Goal: Transaction & Acquisition: Purchase product/service

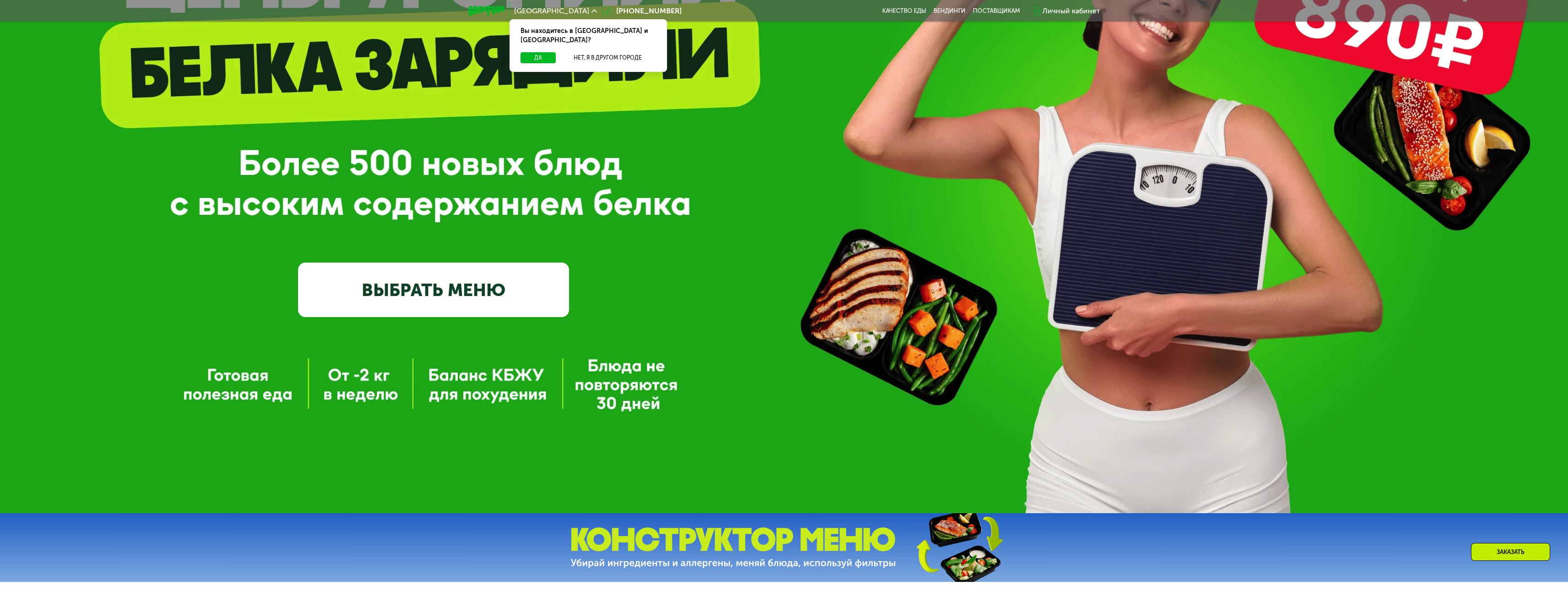
scroll to position [229, 0]
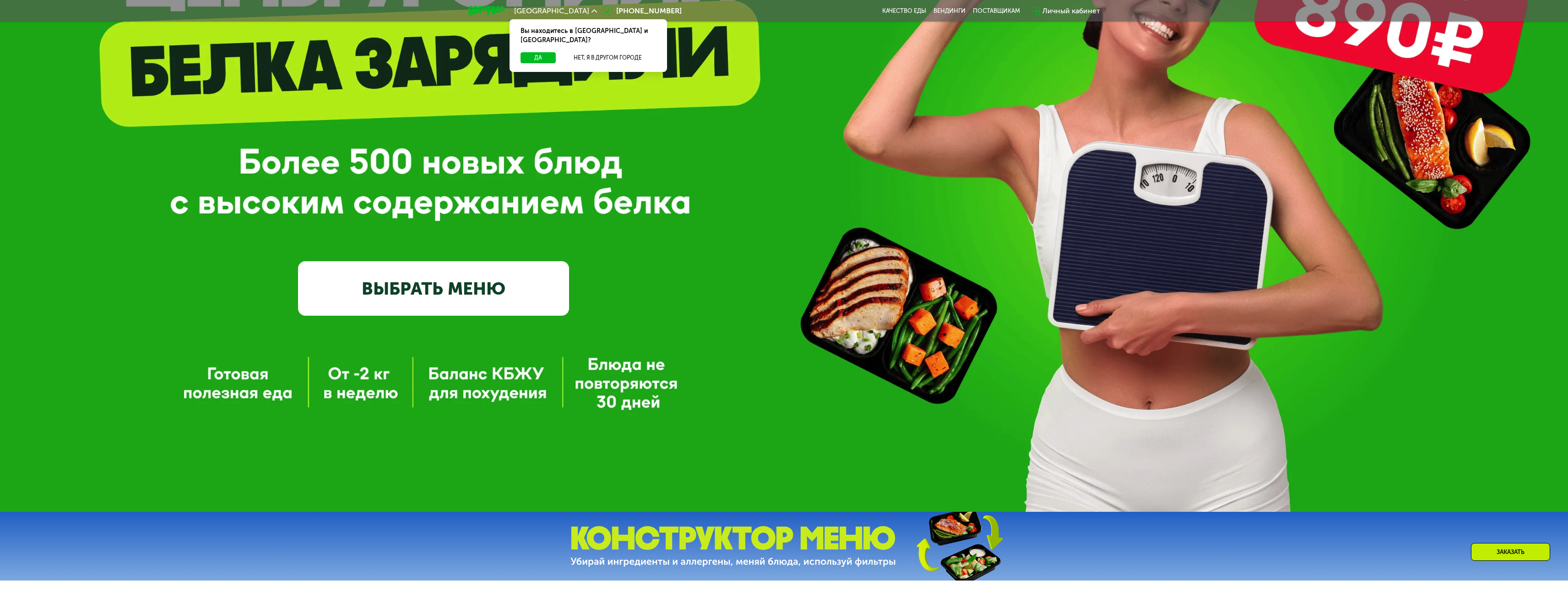
click at [475, 285] on link "ВЫБРАТЬ МЕНЮ" at bounding box center [433, 288] width 271 height 55
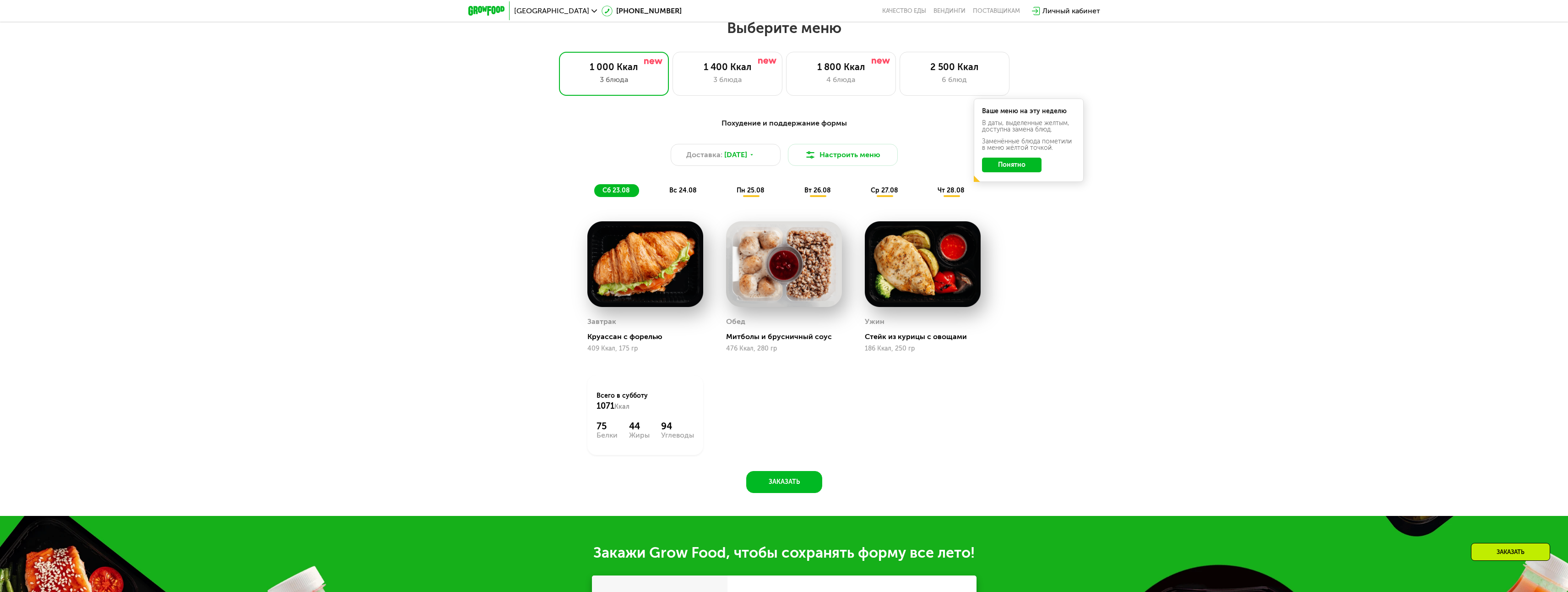
scroll to position [823, 0]
click at [923, 82] on div "6 блюд" at bounding box center [955, 79] width 91 height 11
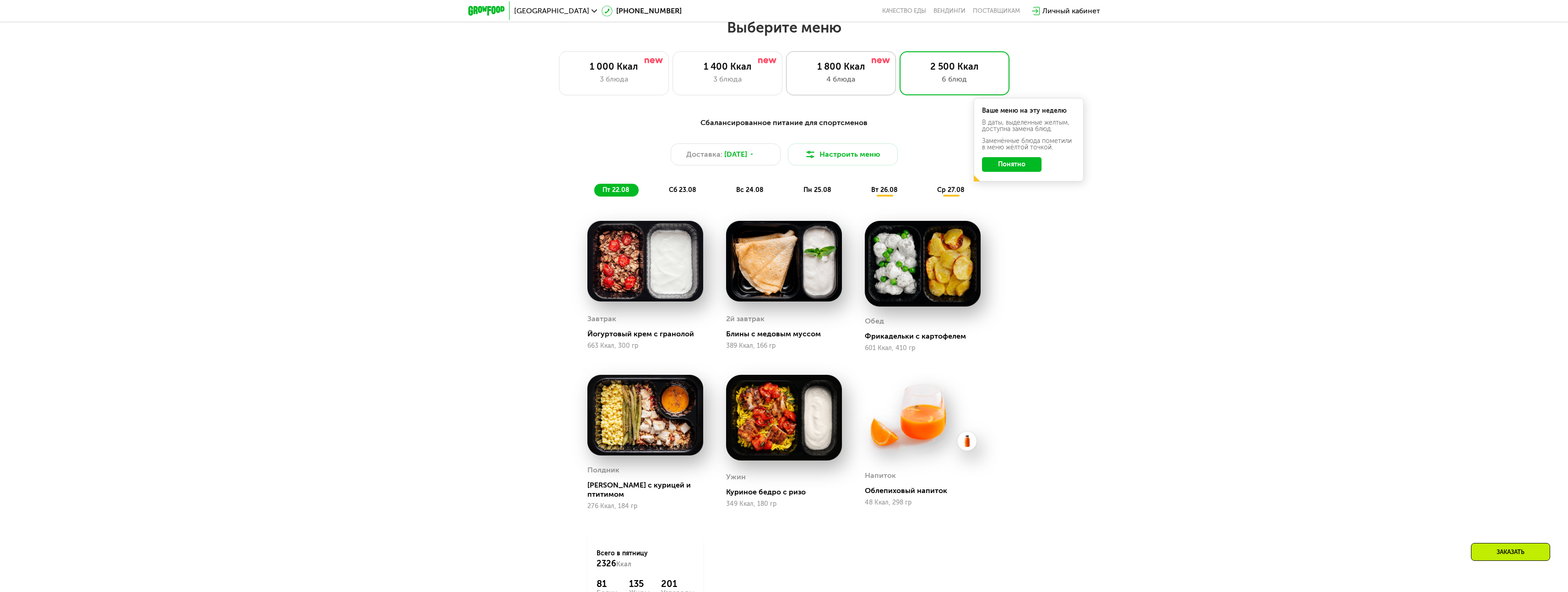
click at [851, 85] on div "4 блюда" at bounding box center [841, 79] width 91 height 11
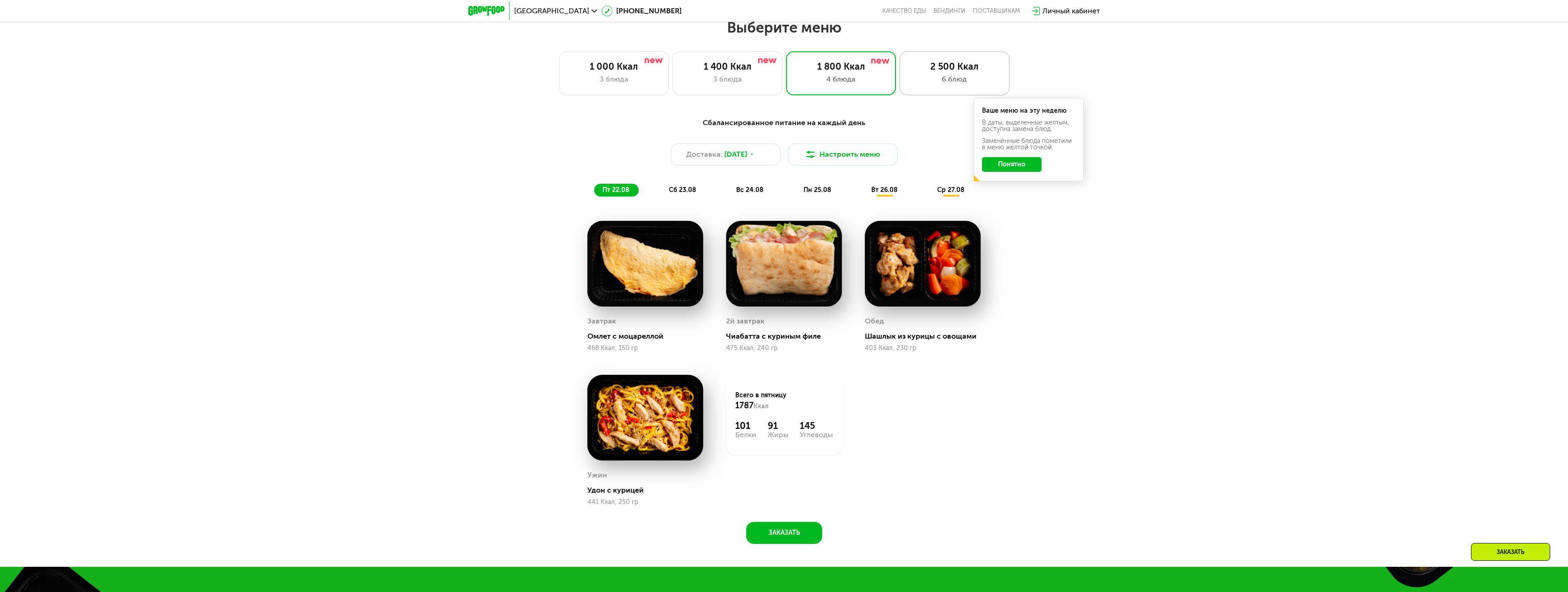
click at [928, 84] on div "6 блюд" at bounding box center [955, 79] width 91 height 11
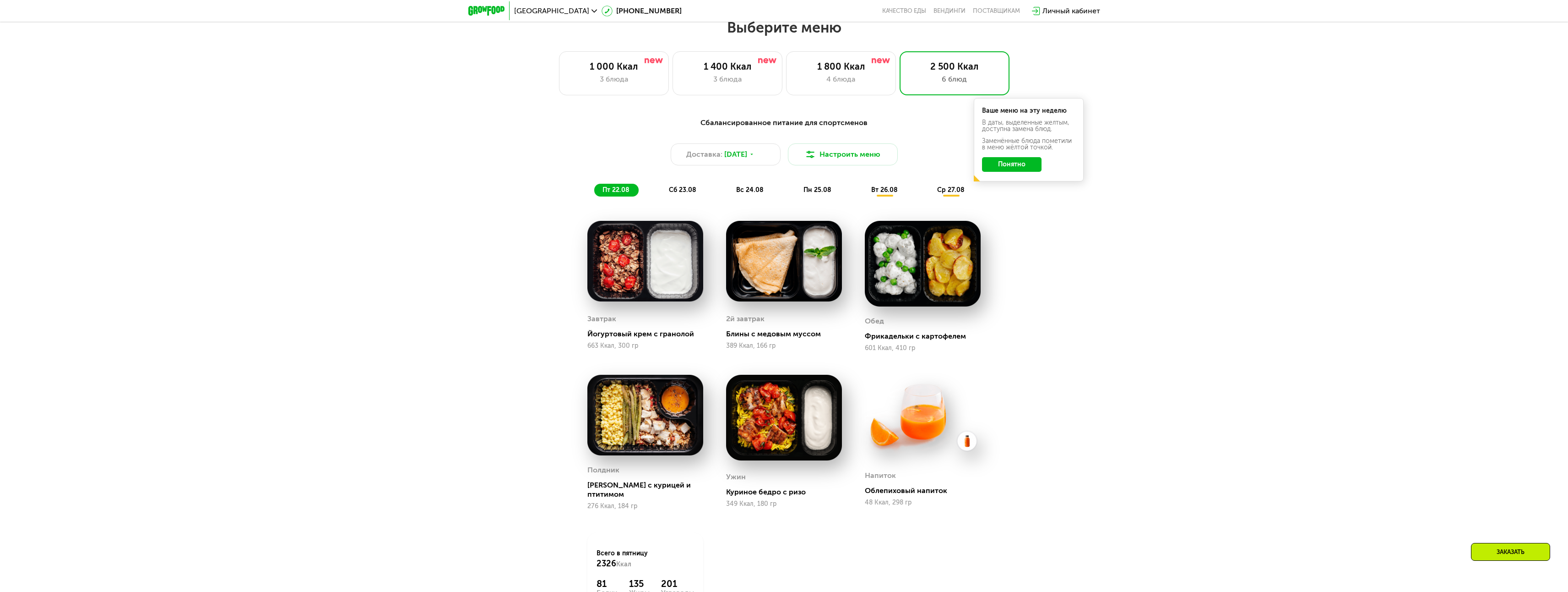
click at [1022, 167] on button "Понятно" at bounding box center [1012, 164] width 59 height 15
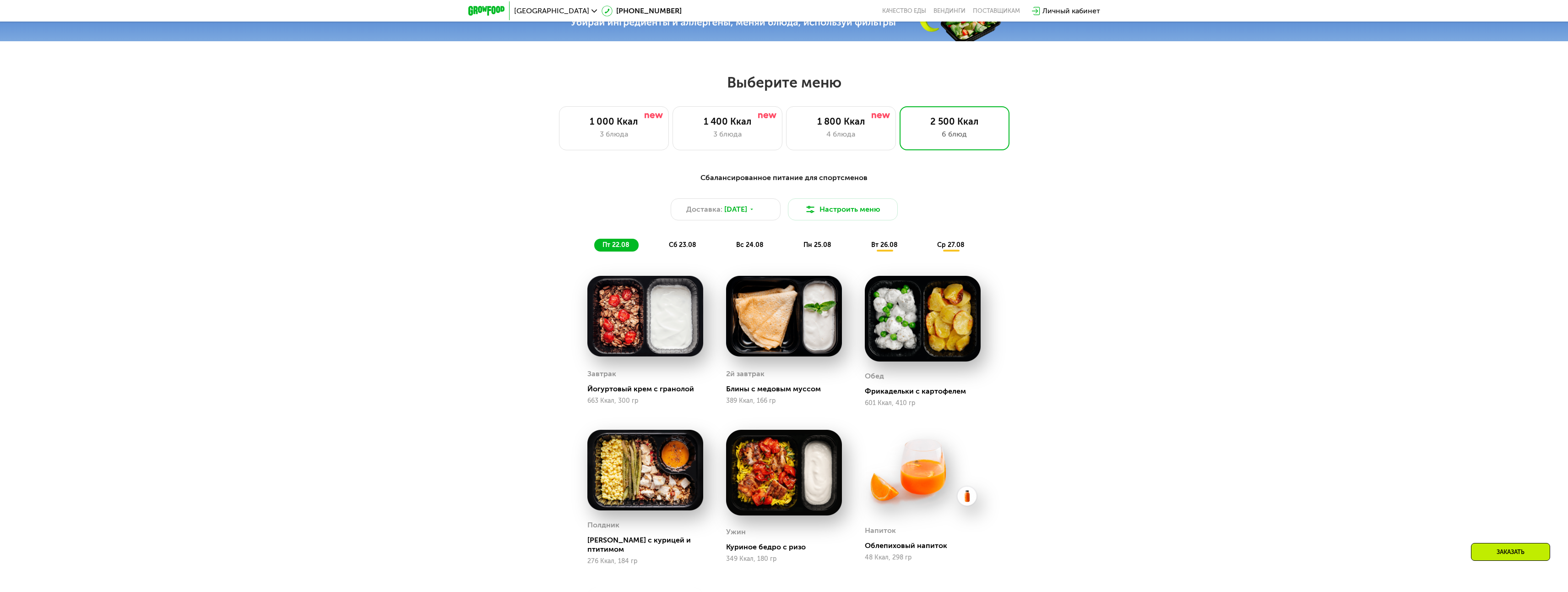
scroll to position [732, 0]
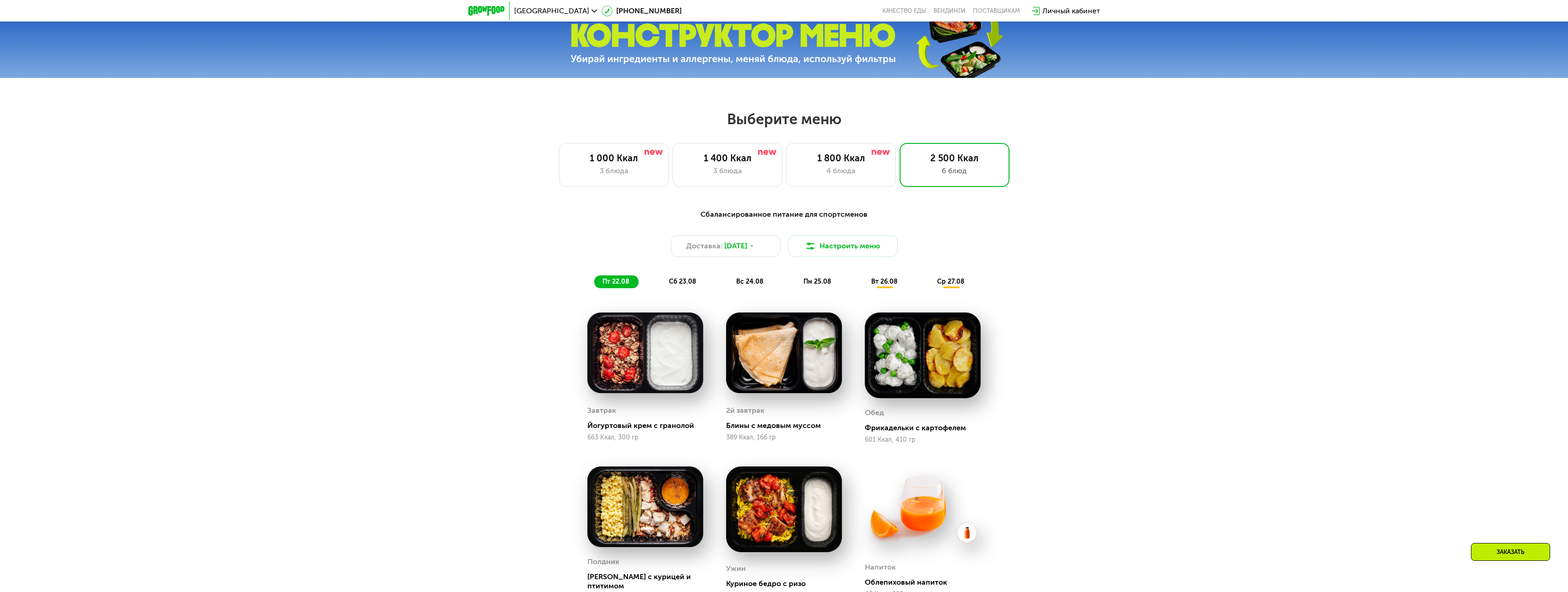
click at [689, 282] on span "сб 23.08" at bounding box center [682, 281] width 28 height 8
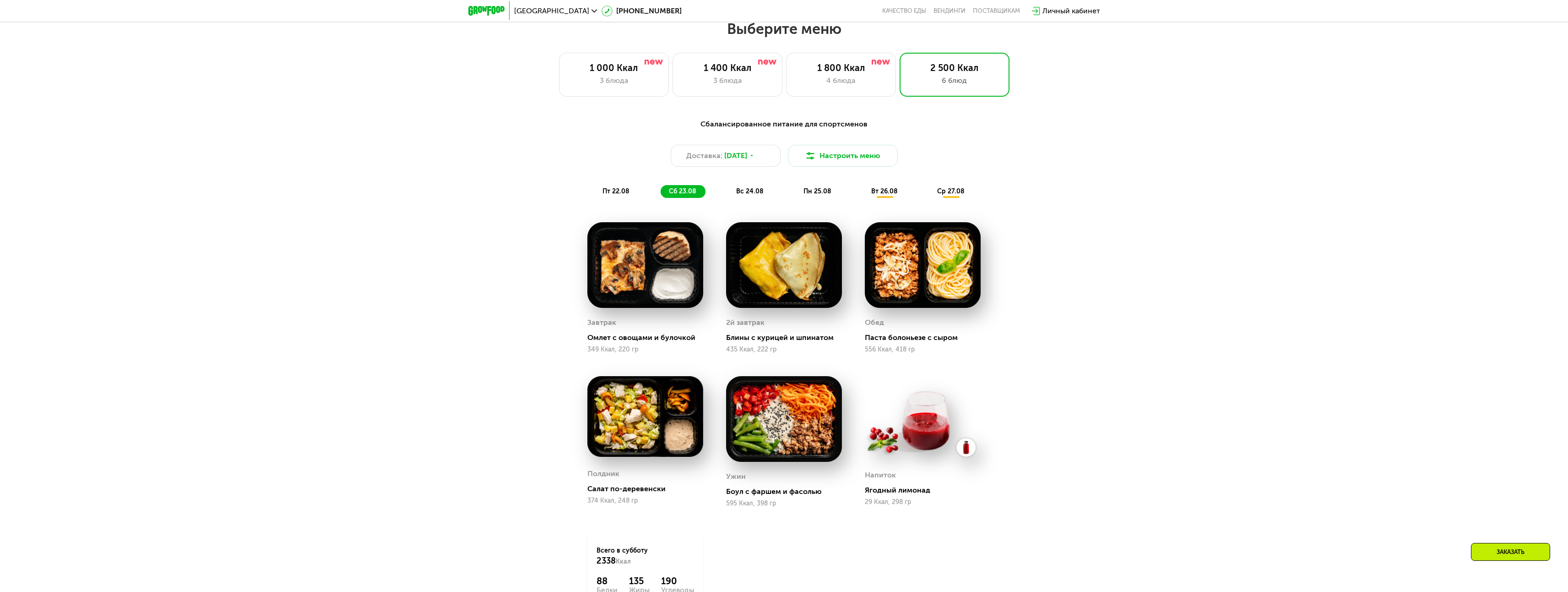
scroll to position [823, 0]
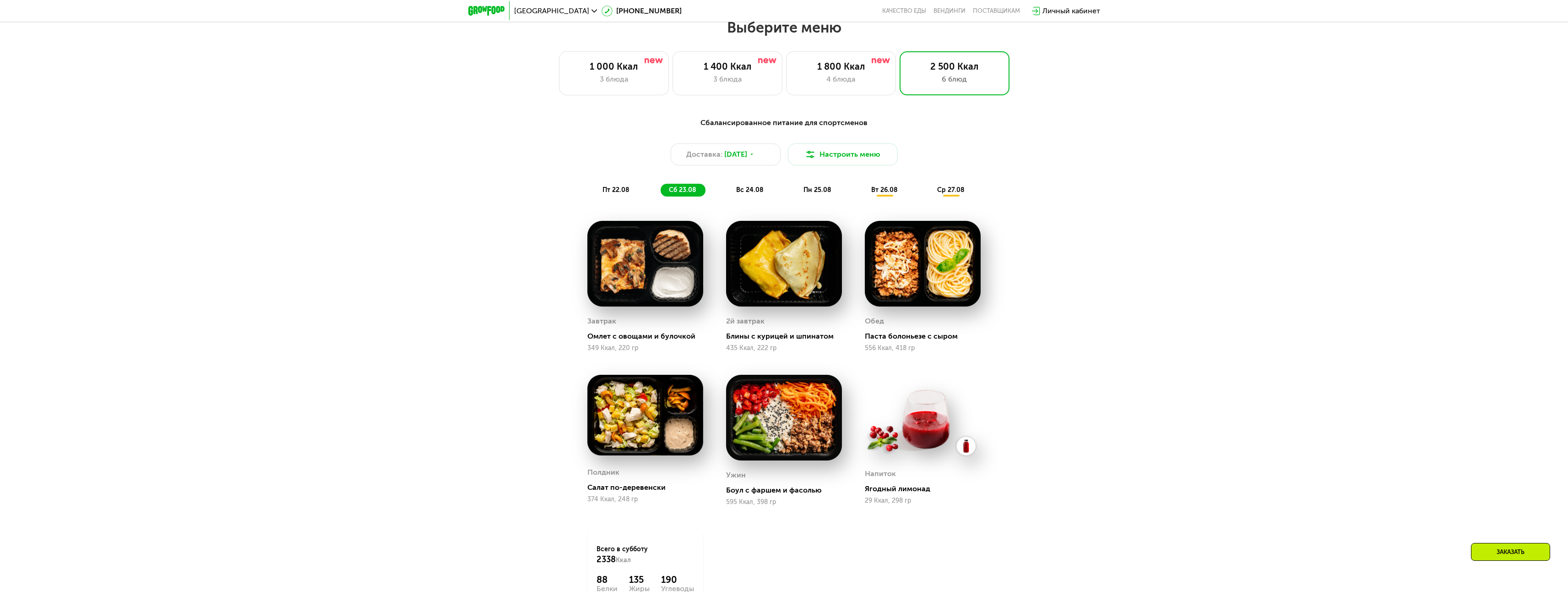
click at [752, 194] on span "вс 24.08" at bounding box center [749, 190] width 28 height 8
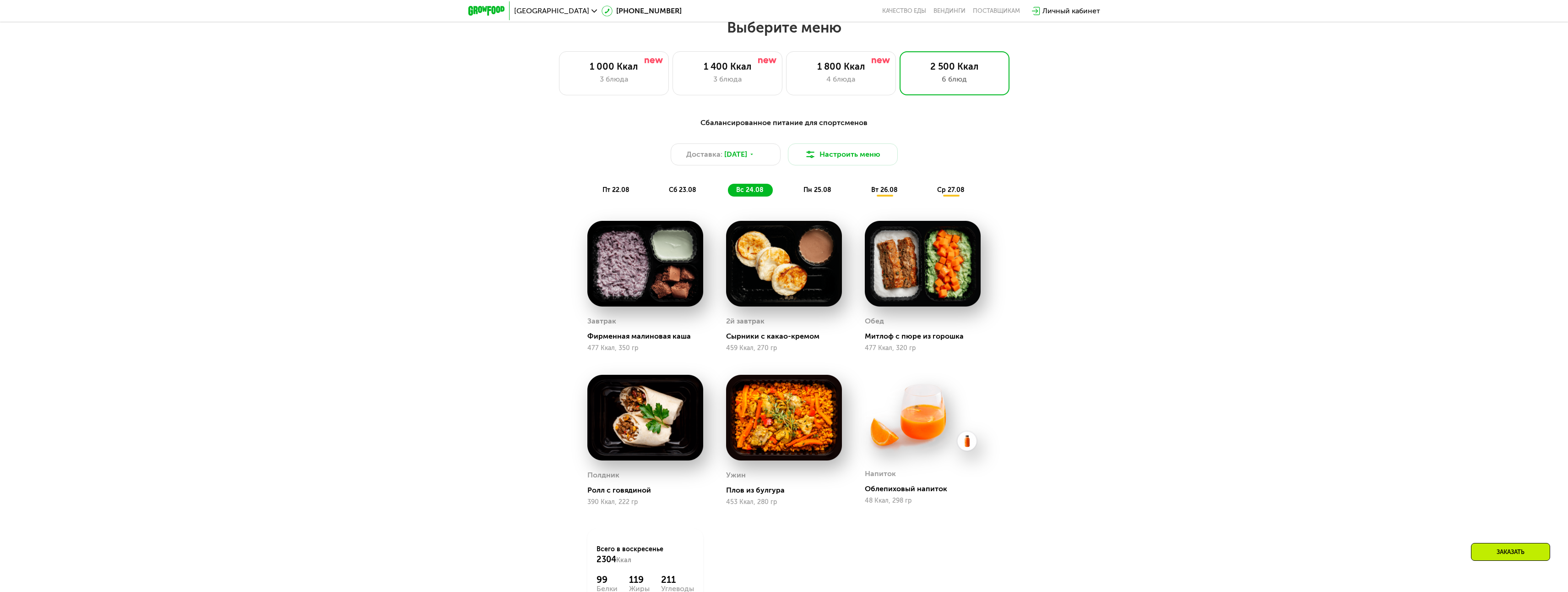
click at [816, 192] on span "пн 25.08" at bounding box center [817, 190] width 28 height 8
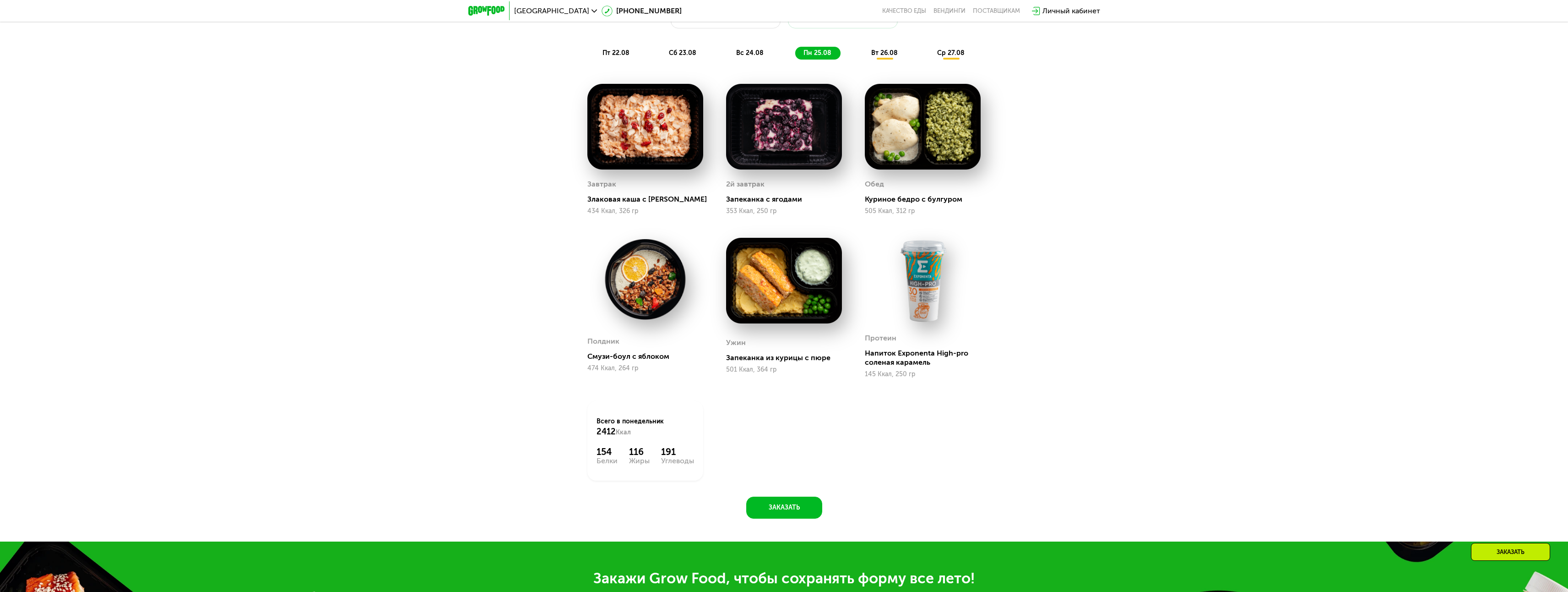
scroll to position [960, 0]
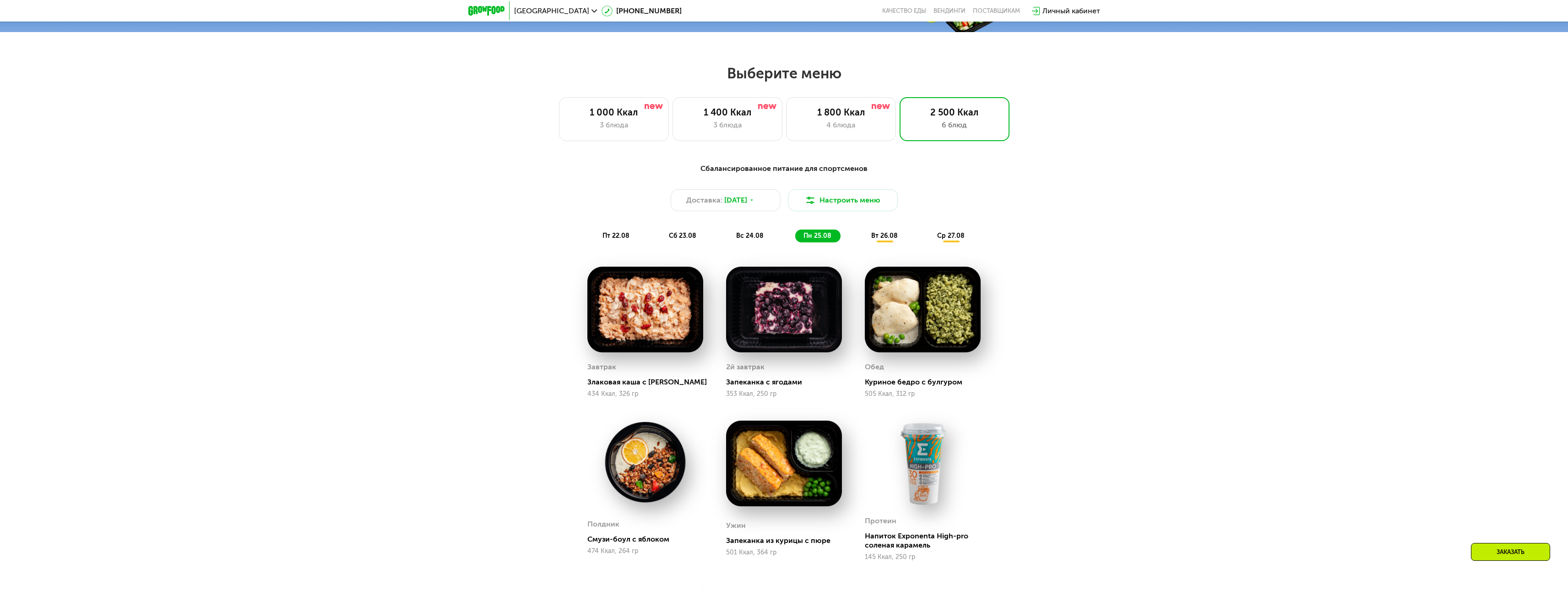
click at [754, 239] on span "вс 24.08" at bounding box center [749, 235] width 28 height 8
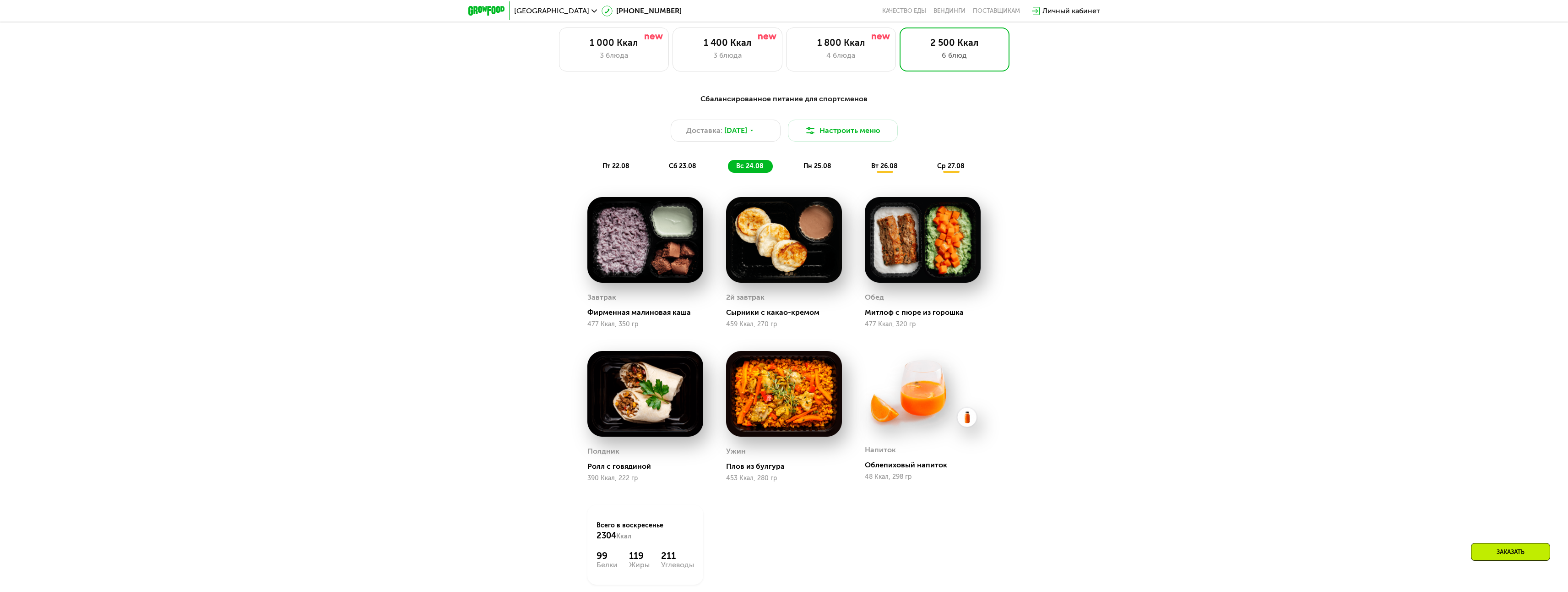
scroll to position [869, 0]
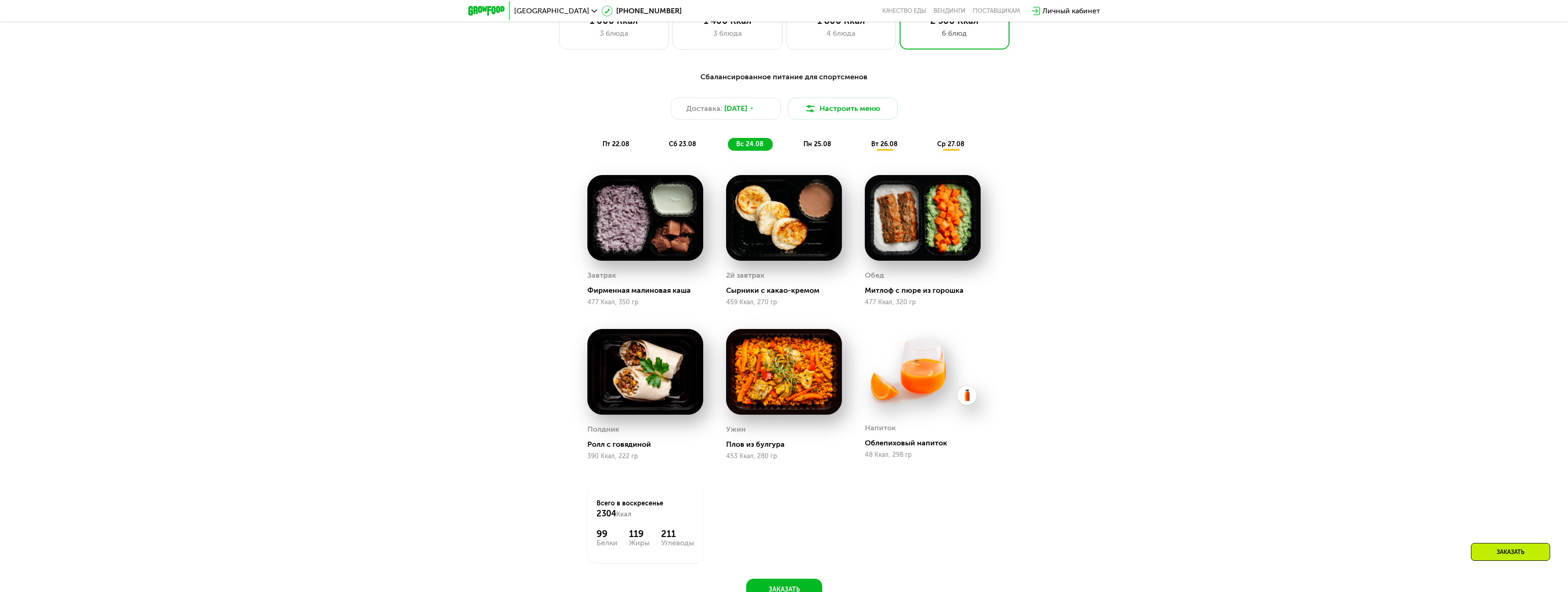
click at [887, 148] on span "вт 26.08" at bounding box center [884, 144] width 27 height 8
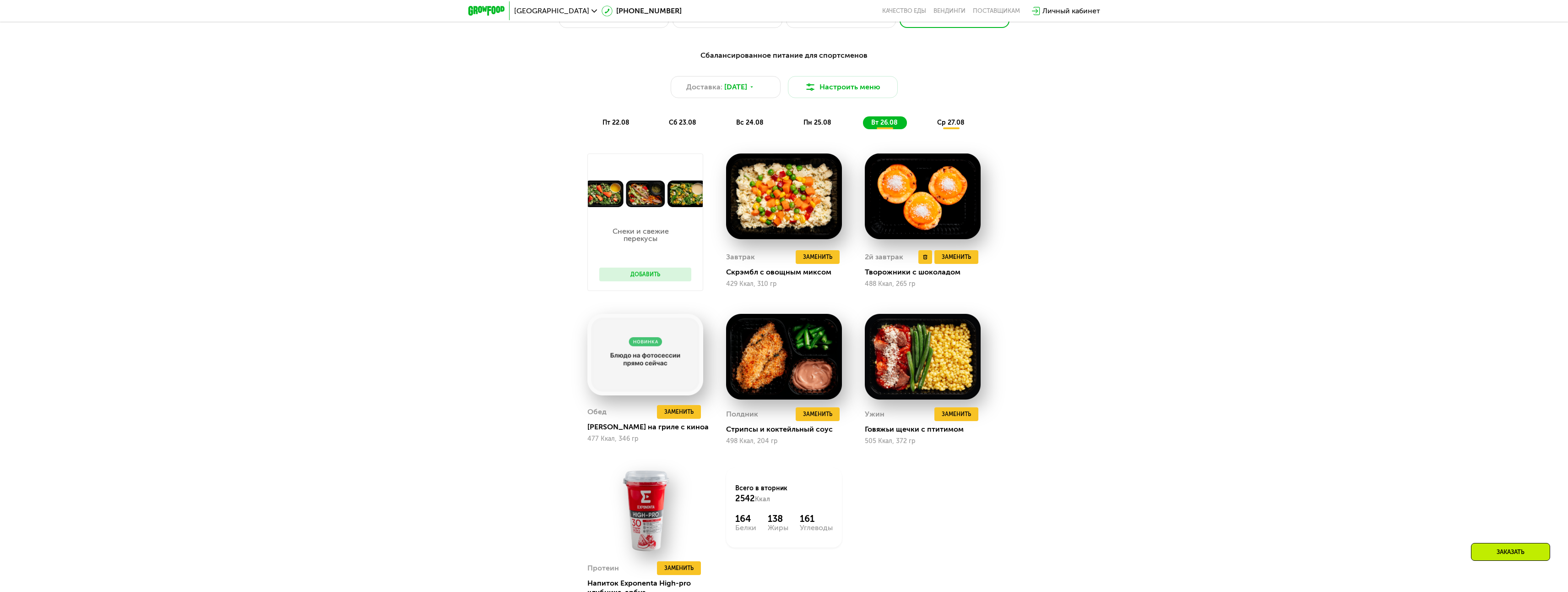
scroll to position [823, 0]
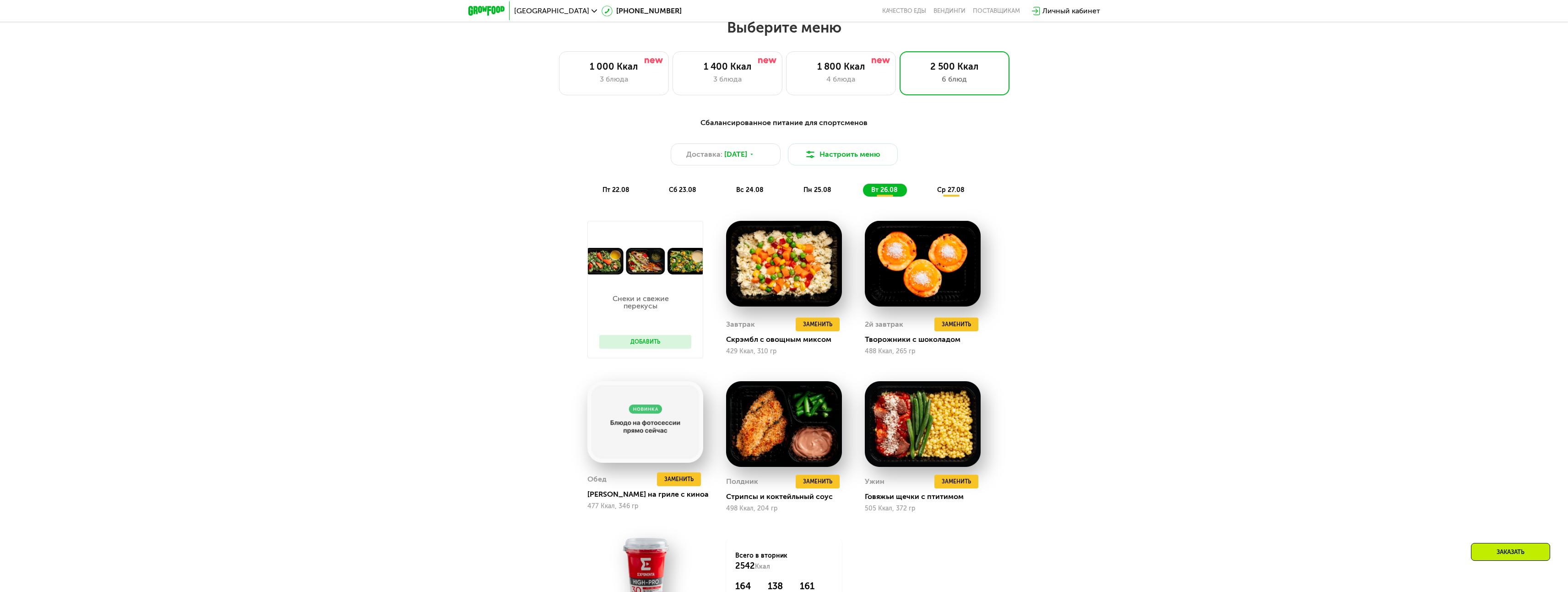
click at [950, 188] on div "ср 27.08" at bounding box center [951, 190] width 45 height 13
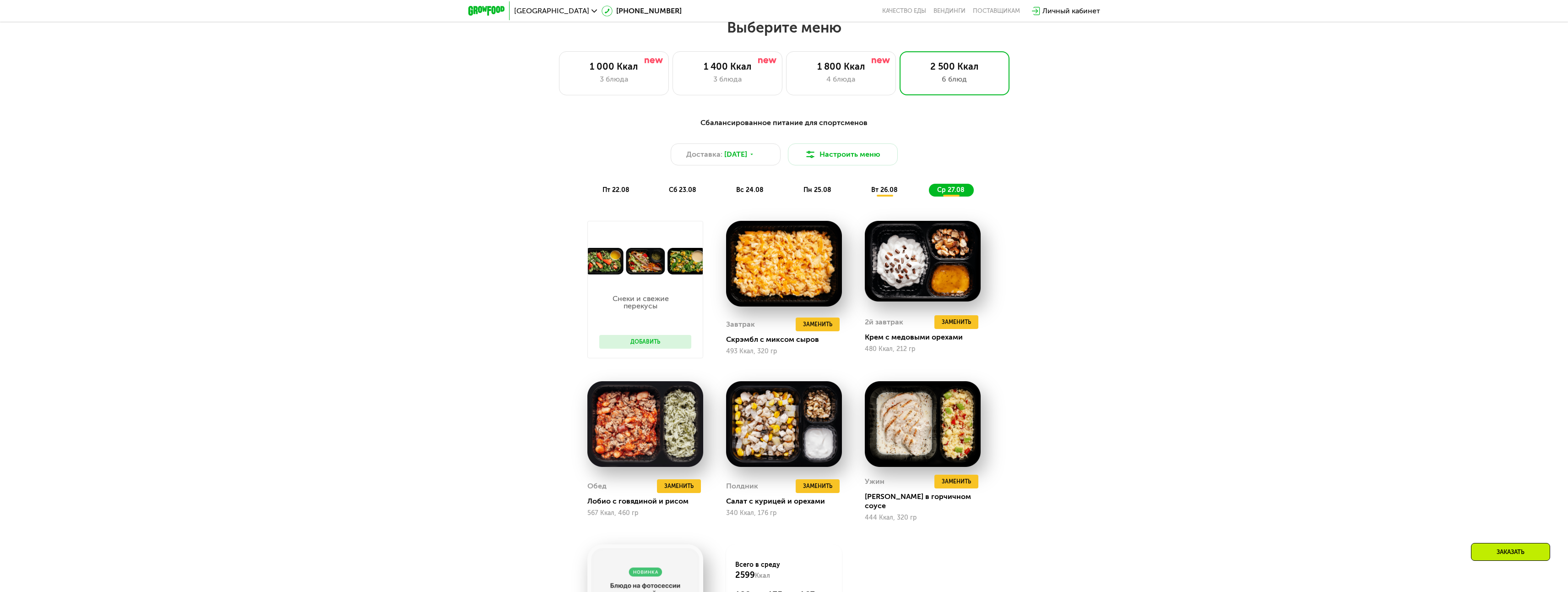
click at [655, 345] on button "Добавить" at bounding box center [645, 341] width 92 height 13
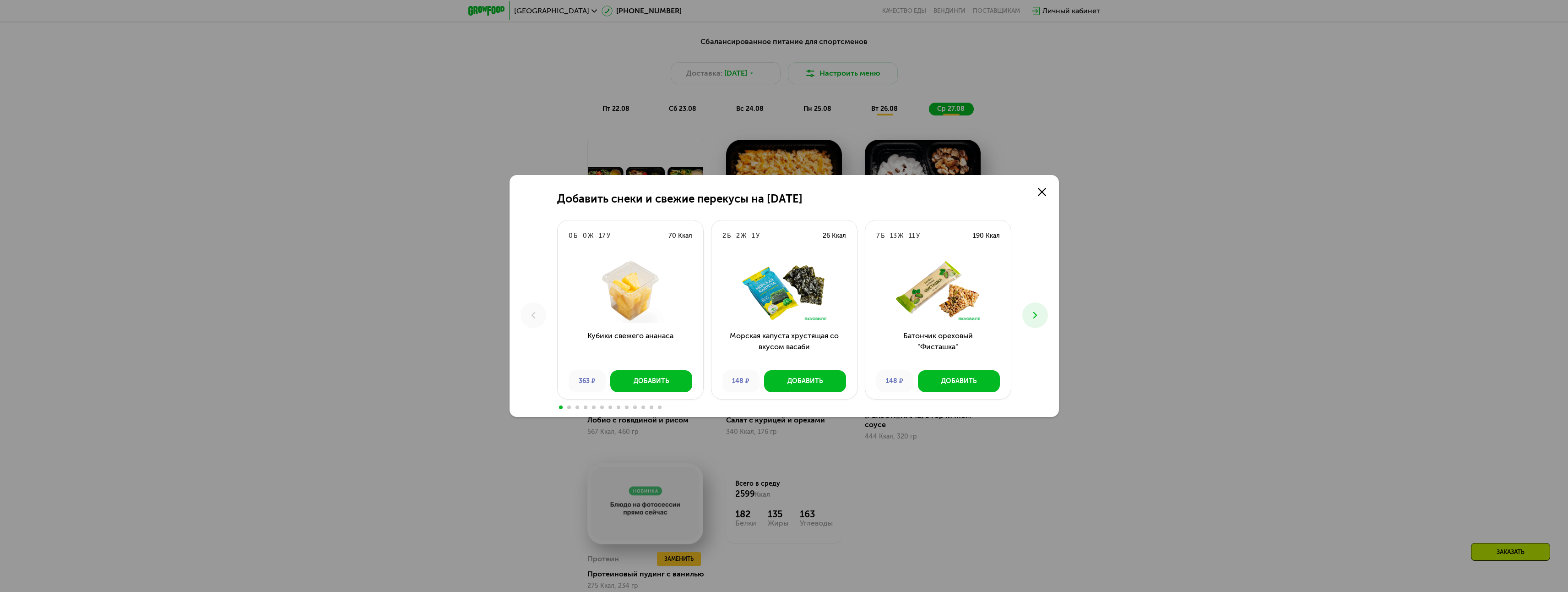
scroll to position [915, 0]
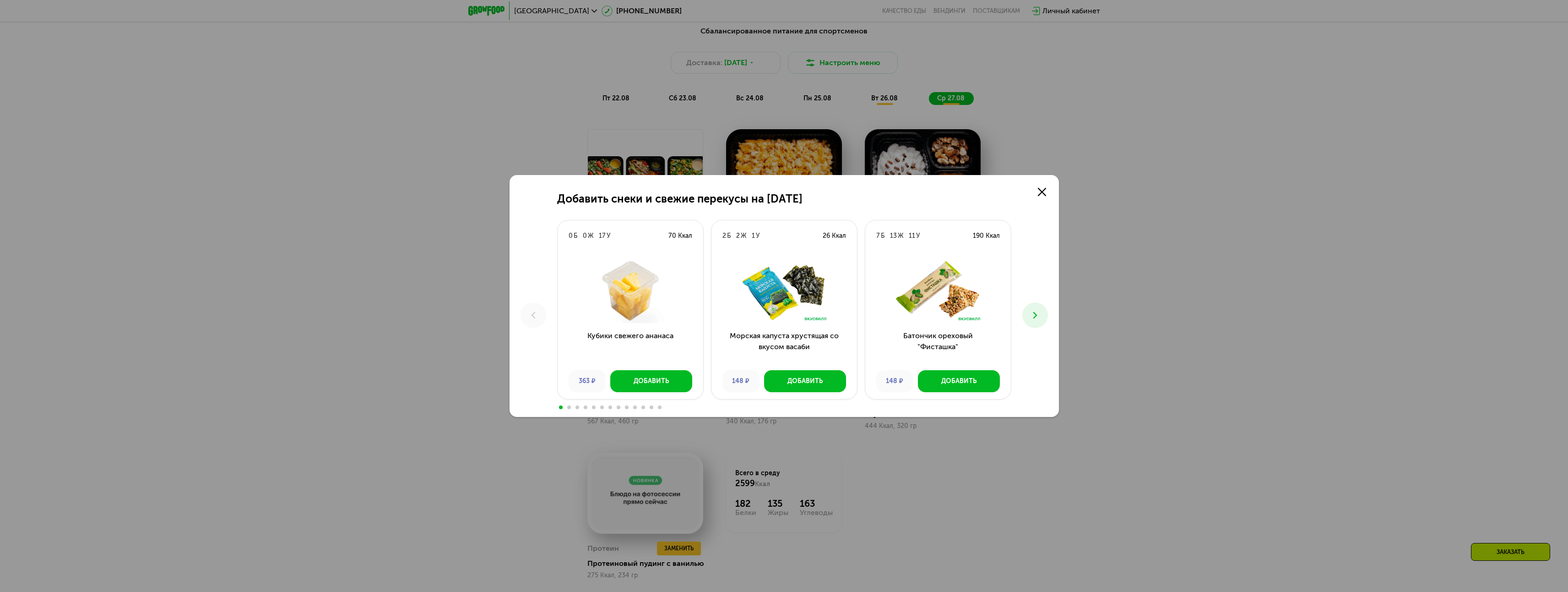
click at [1037, 309] on button at bounding box center [1034, 315] width 25 height 25
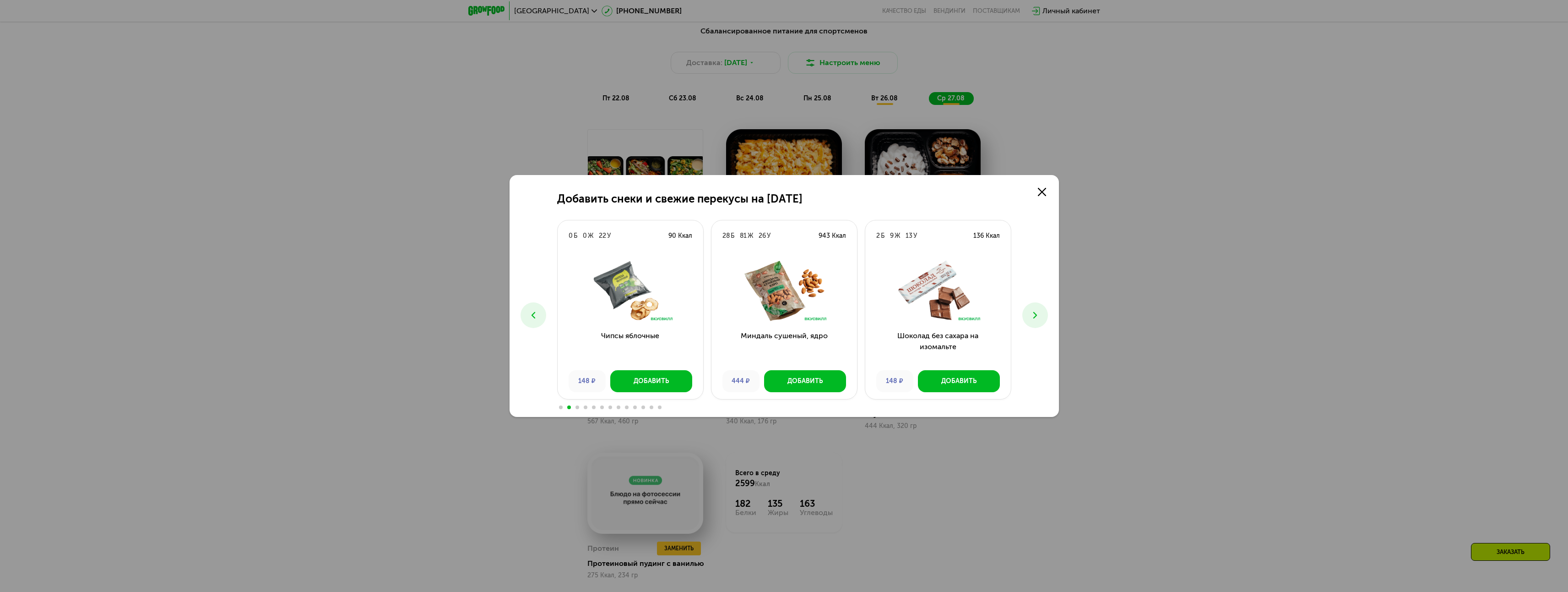
click at [1037, 309] on button at bounding box center [1034, 315] width 25 height 25
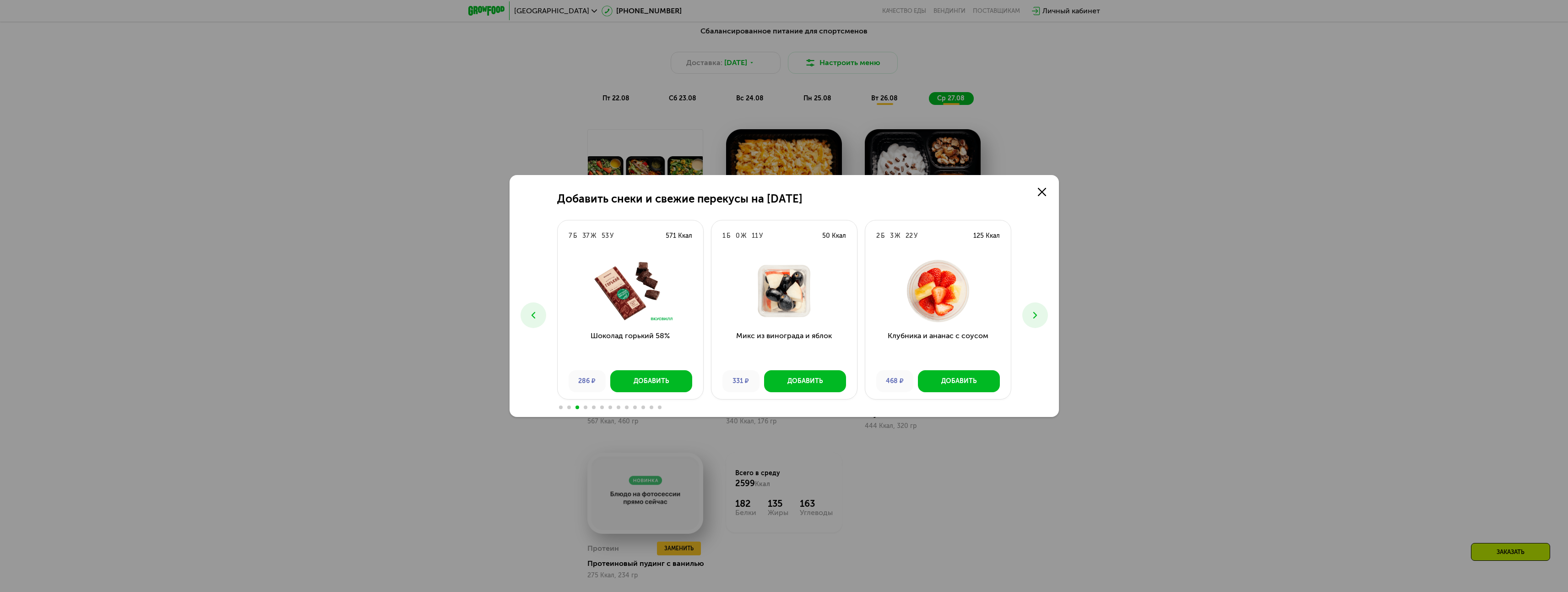
click at [1037, 309] on button at bounding box center [1034, 315] width 25 height 25
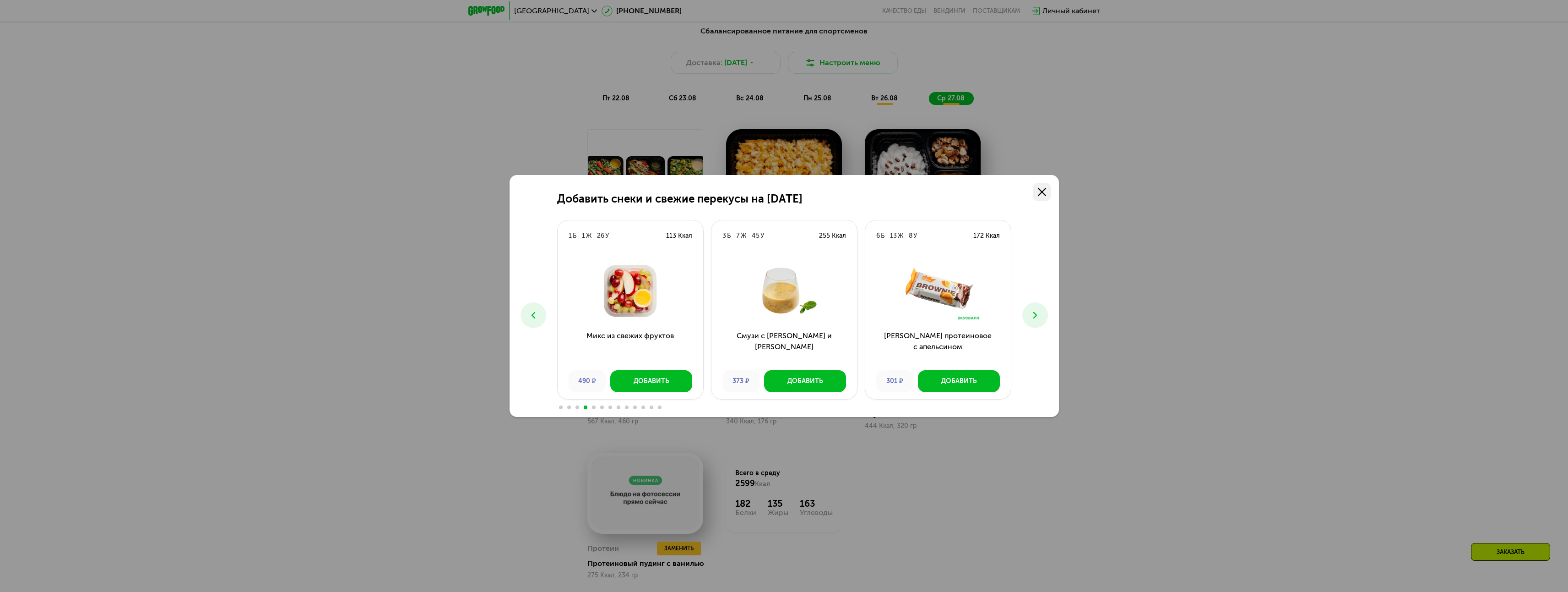
click at [1049, 188] on link at bounding box center [1042, 192] width 18 height 18
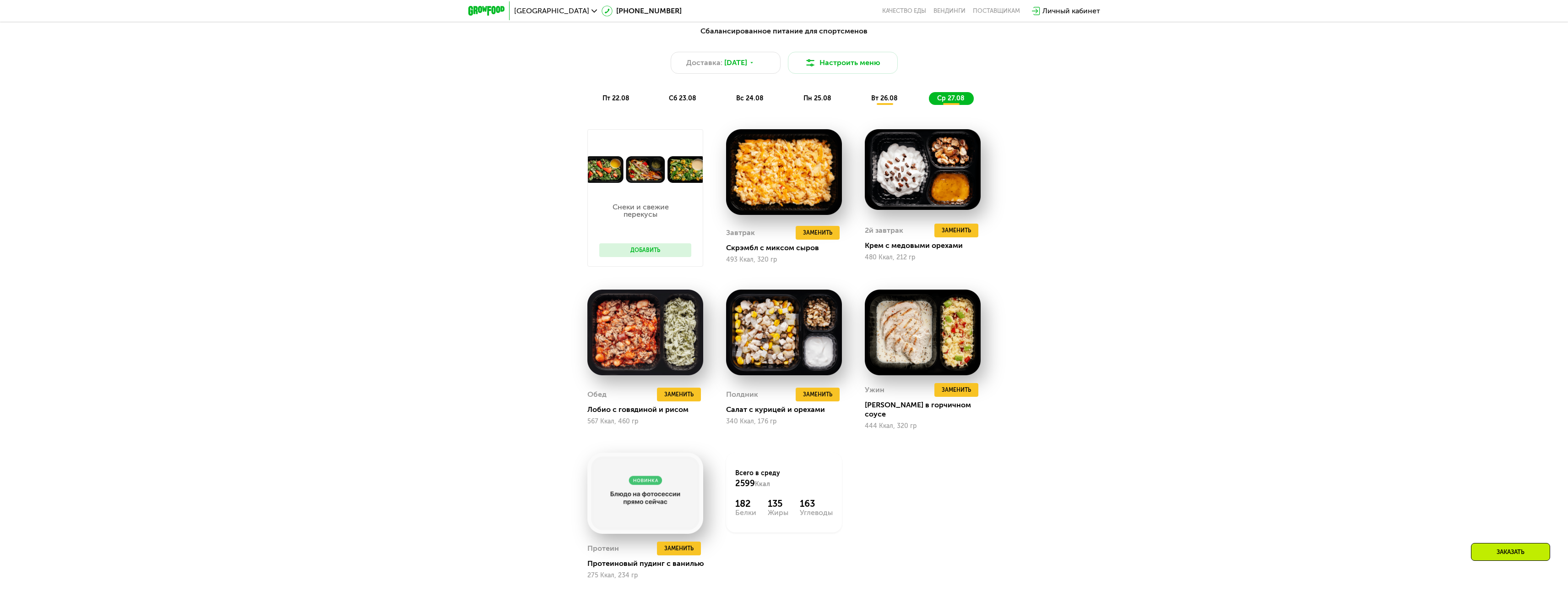
click at [1098, 201] on div "Сбалансированное питание для спортсменов Доставка: [DATE] Настроить меню пт 22.…" at bounding box center [784, 326] width 1568 height 627
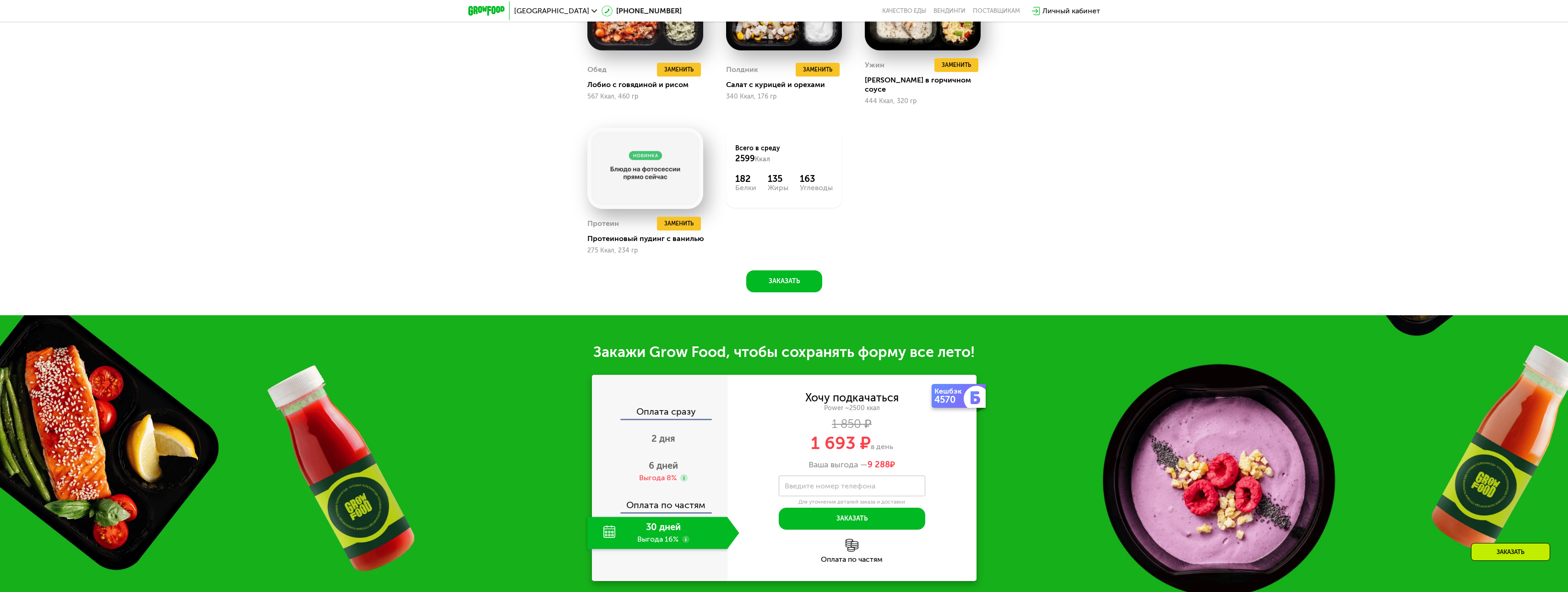
scroll to position [1281, 0]
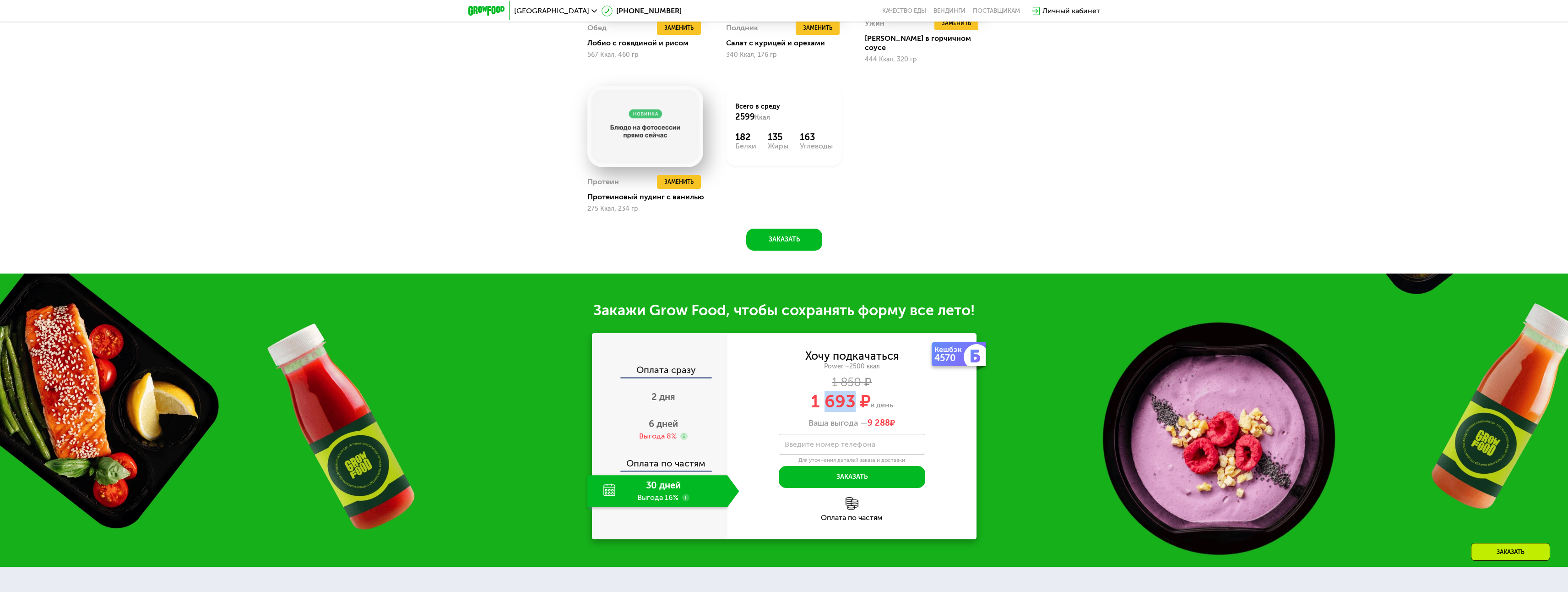
drag, startPoint x: 822, startPoint y: 397, endPoint x: 860, endPoint y: 397, distance: 38.0
click at [858, 397] on span "1 693 ₽" at bounding box center [841, 402] width 60 height 21
click at [953, 419] on div "Ваша выгода — 9 288 ₽" at bounding box center [852, 423] width 249 height 10
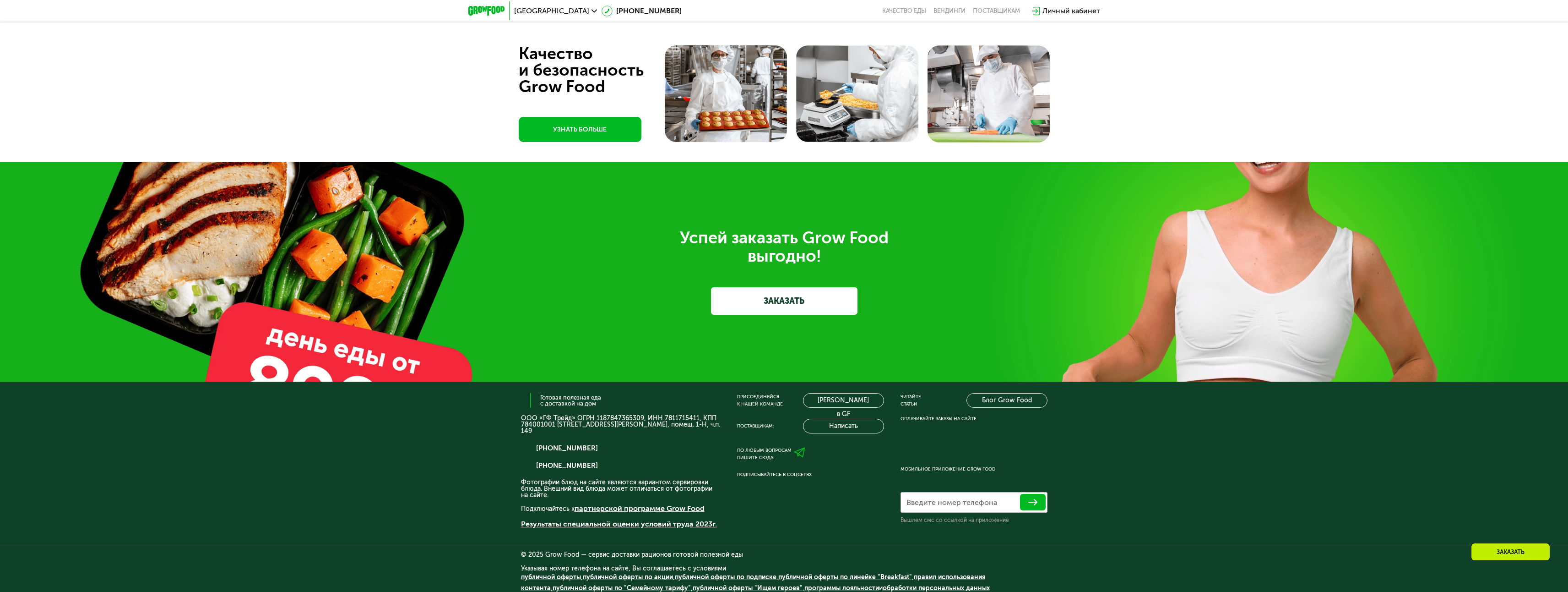
scroll to position [3604, 0]
